Goal: Information Seeking & Learning: Learn about a topic

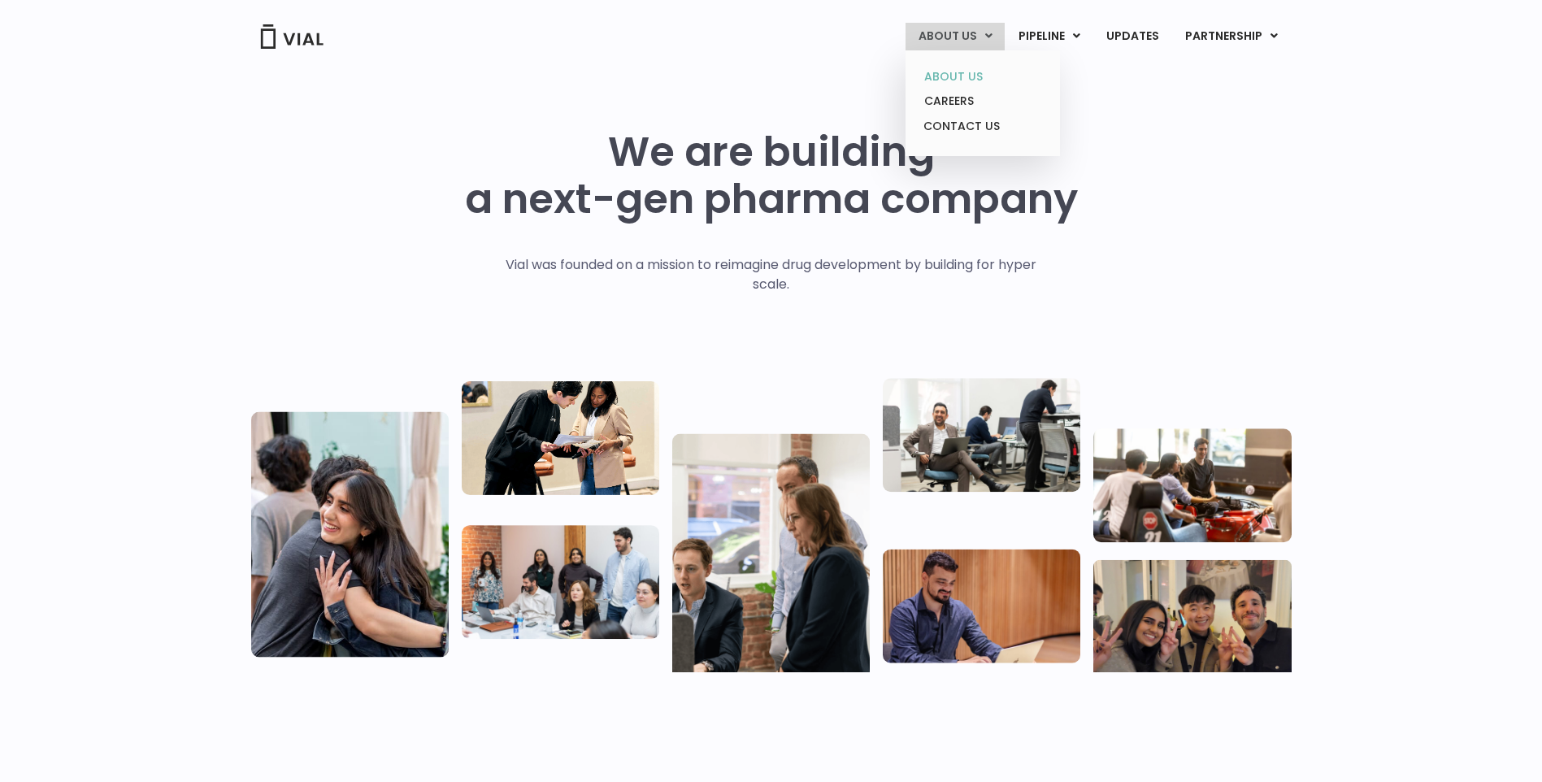
click at [956, 73] on link "ABOUT US" at bounding box center [982, 76] width 142 height 25
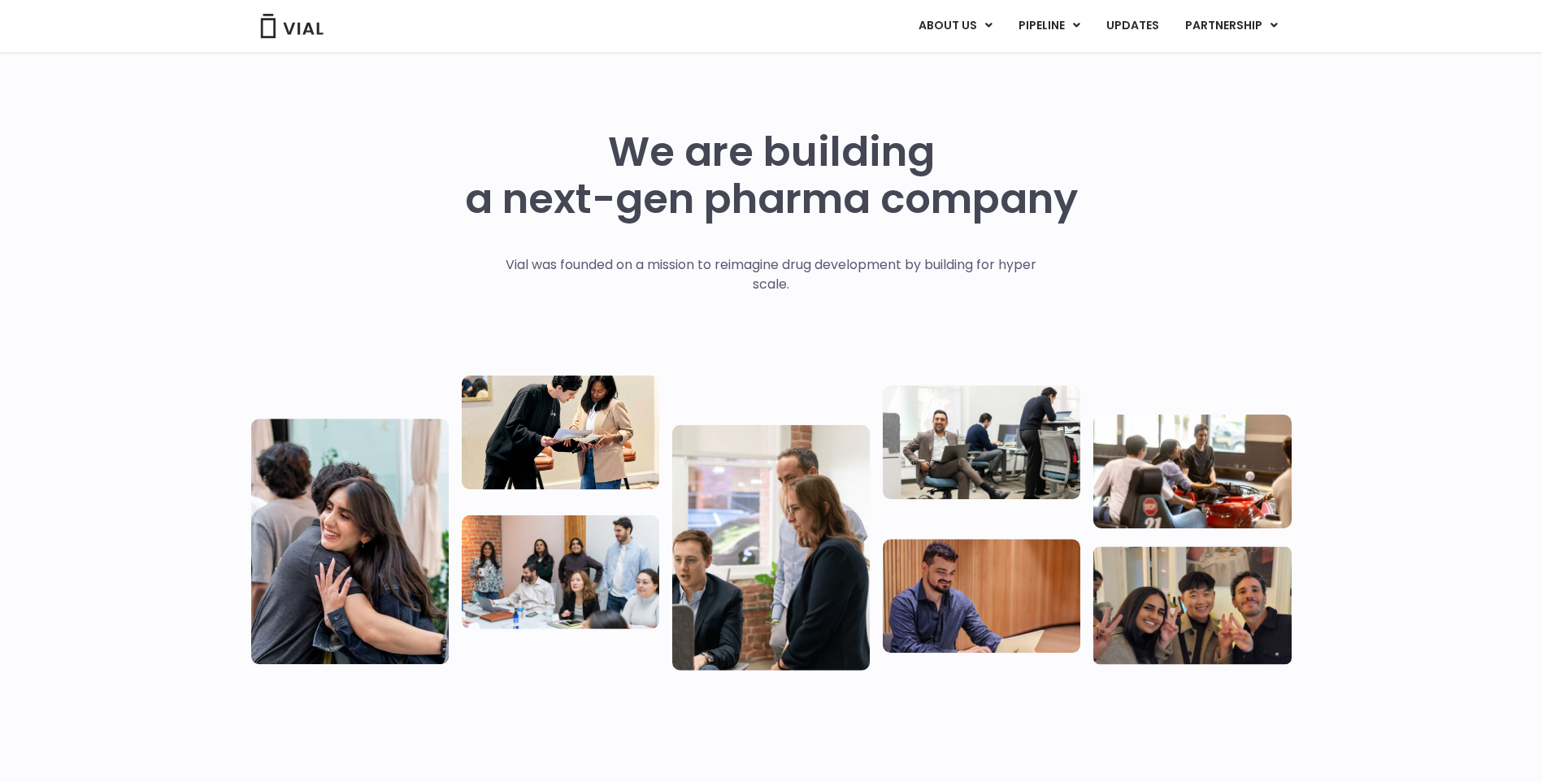
scroll to position [229, 0]
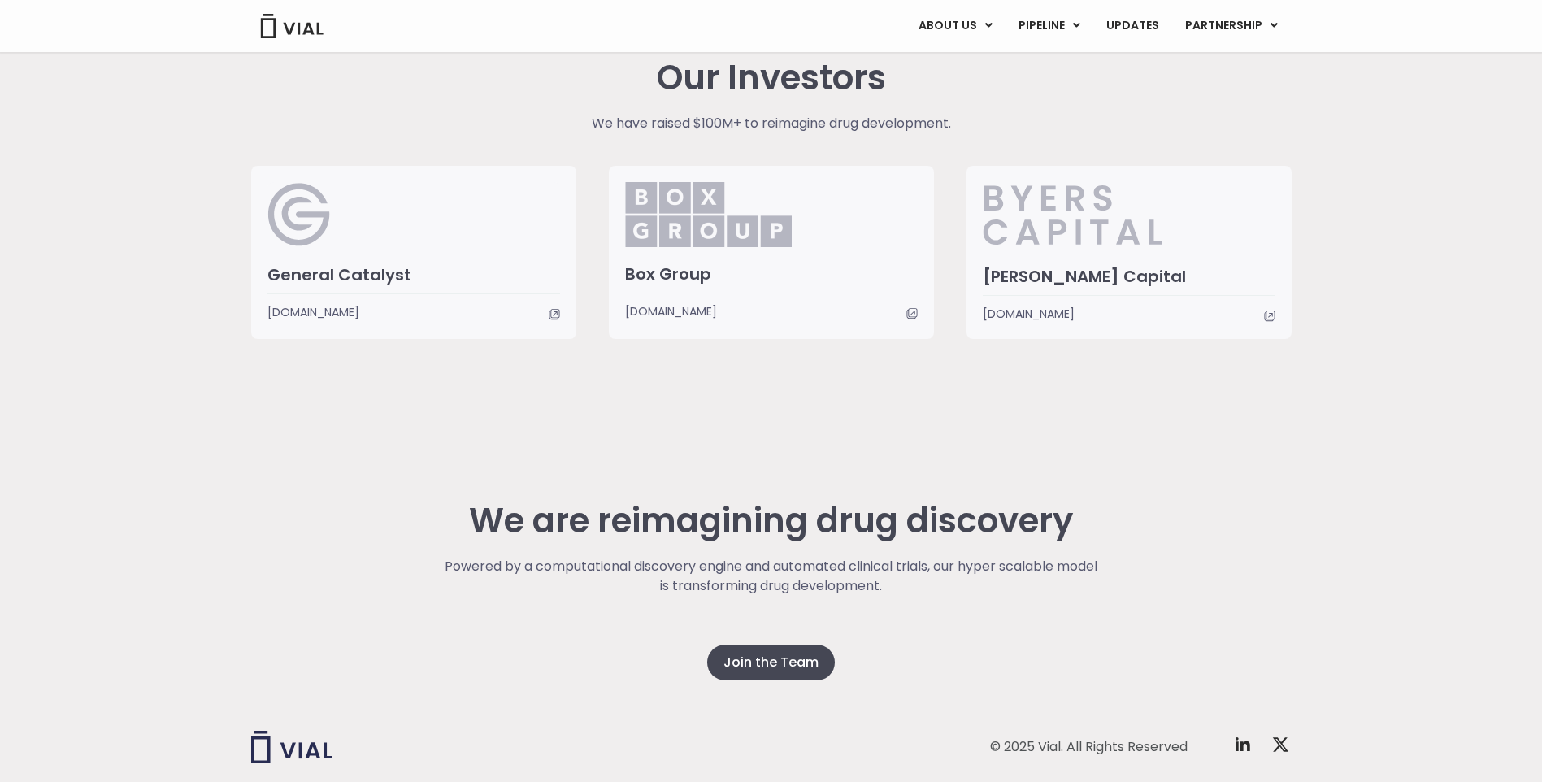
scroll to position [3819, 0]
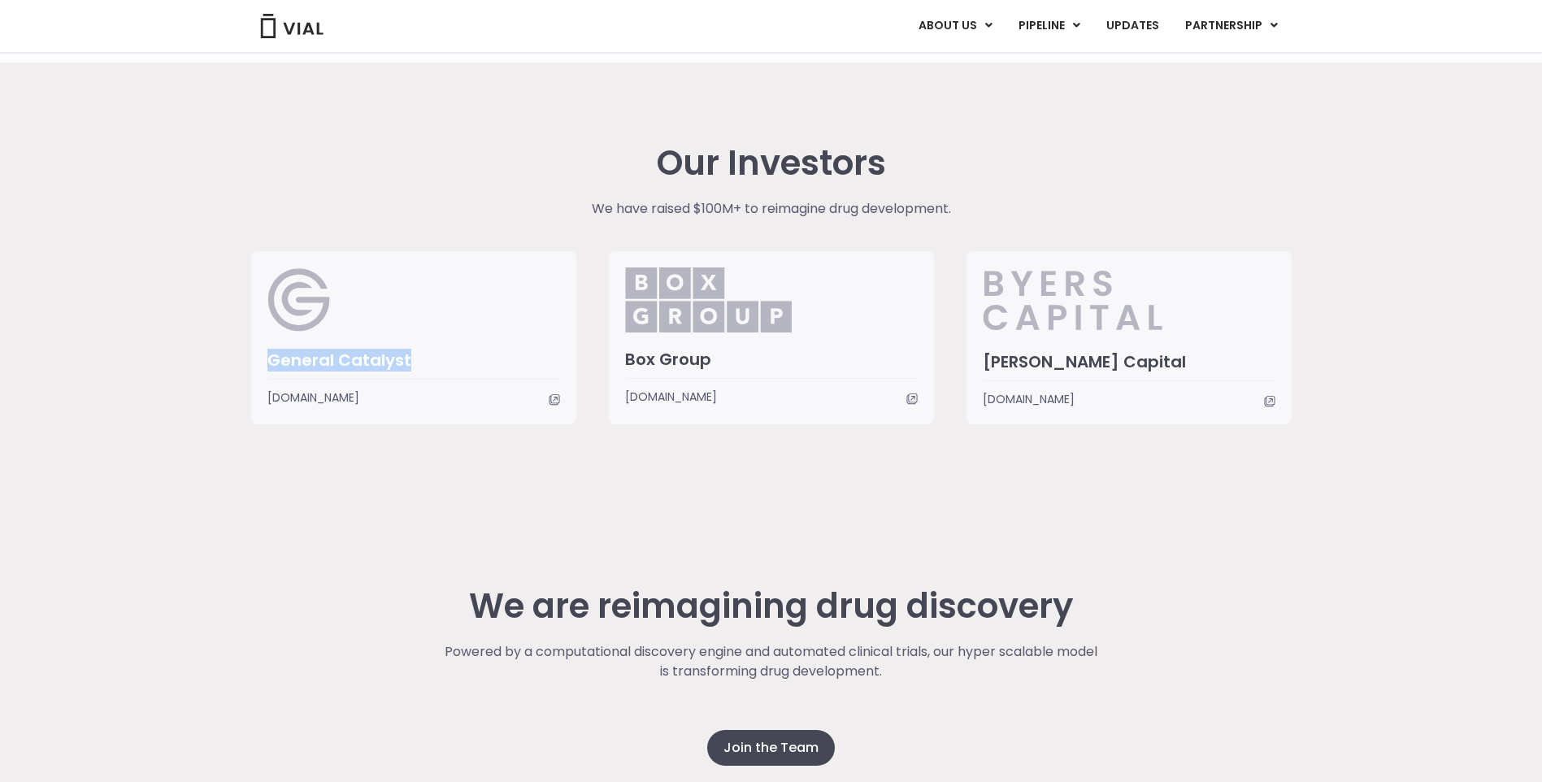
drag, startPoint x: 255, startPoint y: 358, endPoint x: 418, endPoint y: 364, distance: 162.7
click at [418, 364] on div "General Catalyst [DOMAIN_NAME]" at bounding box center [413, 337] width 325 height 173
copy h3 "General Catalyst"
drag, startPoint x: 743, startPoint y: 370, endPoint x: 626, endPoint y: 369, distance: 117.0
click at [626, 369] on div "Box Group" at bounding box center [771, 363] width 293 height 29
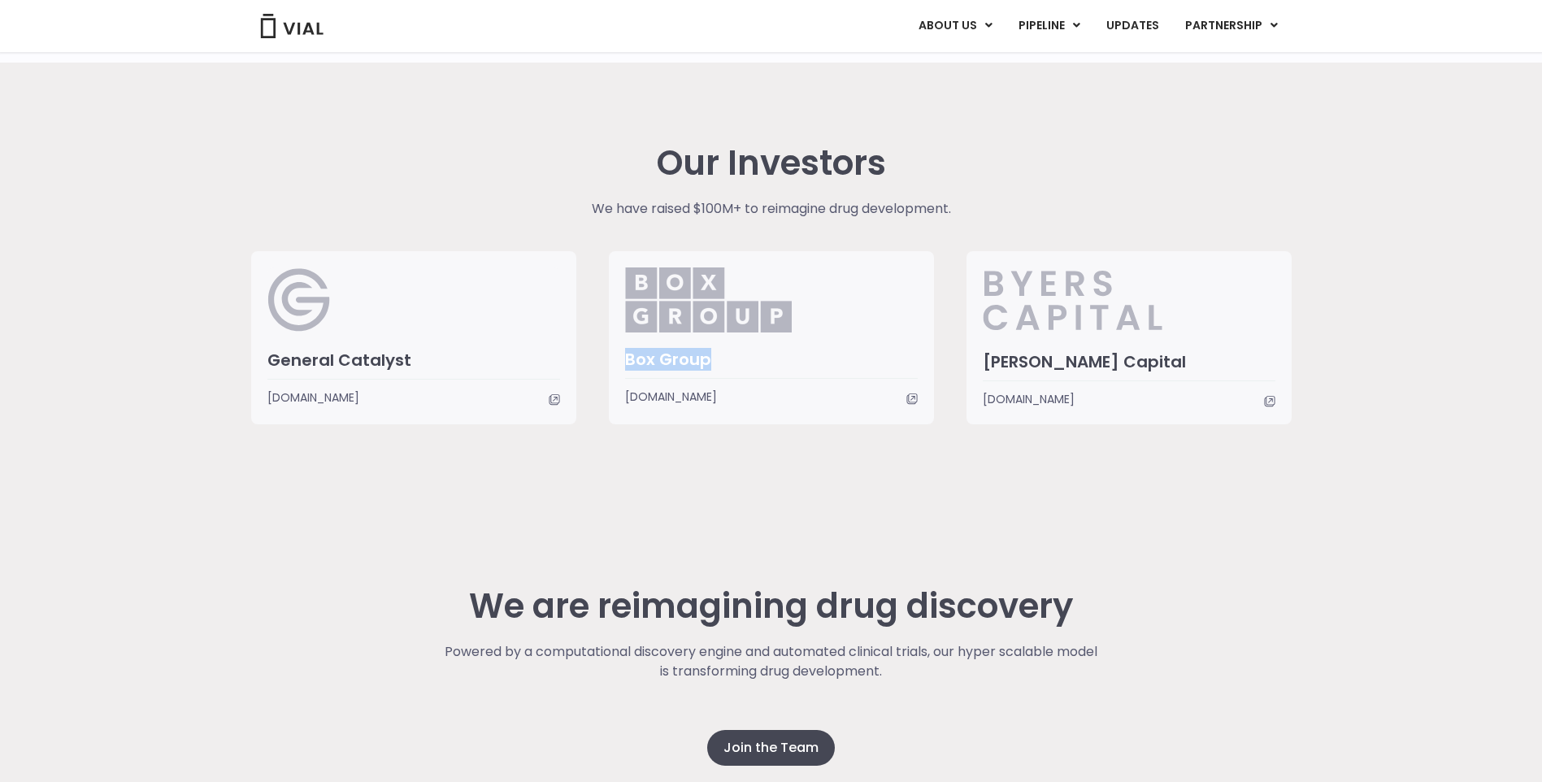
copy h3 "Box Group"
drag, startPoint x: 1116, startPoint y: 369, endPoint x: 986, endPoint y: 363, distance: 130.1
click at [986, 363] on h3 "[PERSON_NAME] Capital" at bounding box center [1128, 361] width 293 height 21
copy h3 "[PERSON_NAME] Capital"
